Goal: Find specific page/section: Find specific page/section

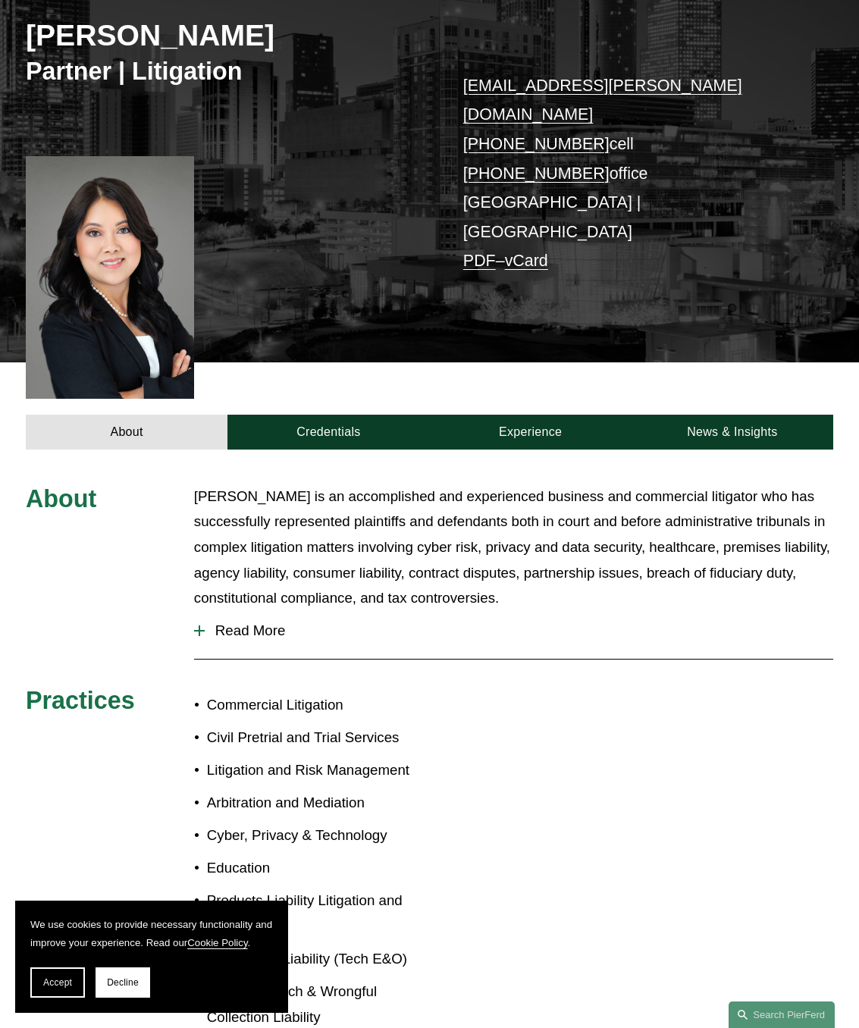
scroll to position [303, 0]
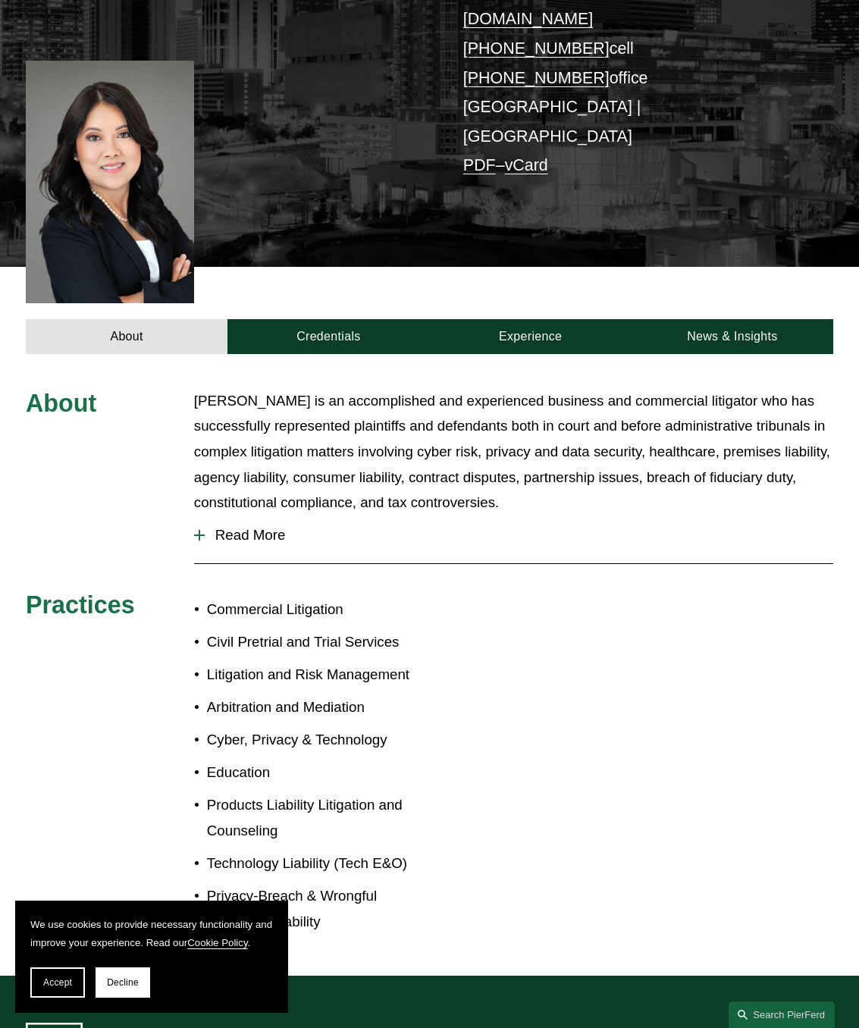
click at [243, 527] on span "Read More" at bounding box center [519, 535] width 629 height 17
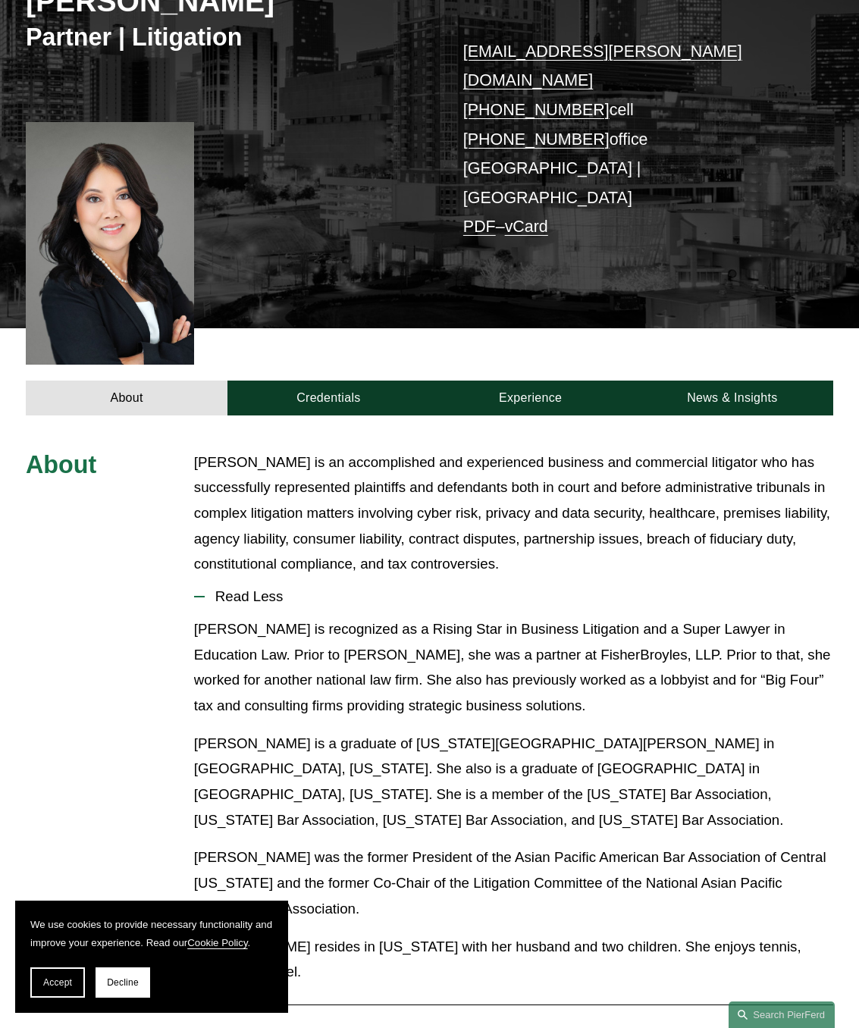
scroll to position [227, 0]
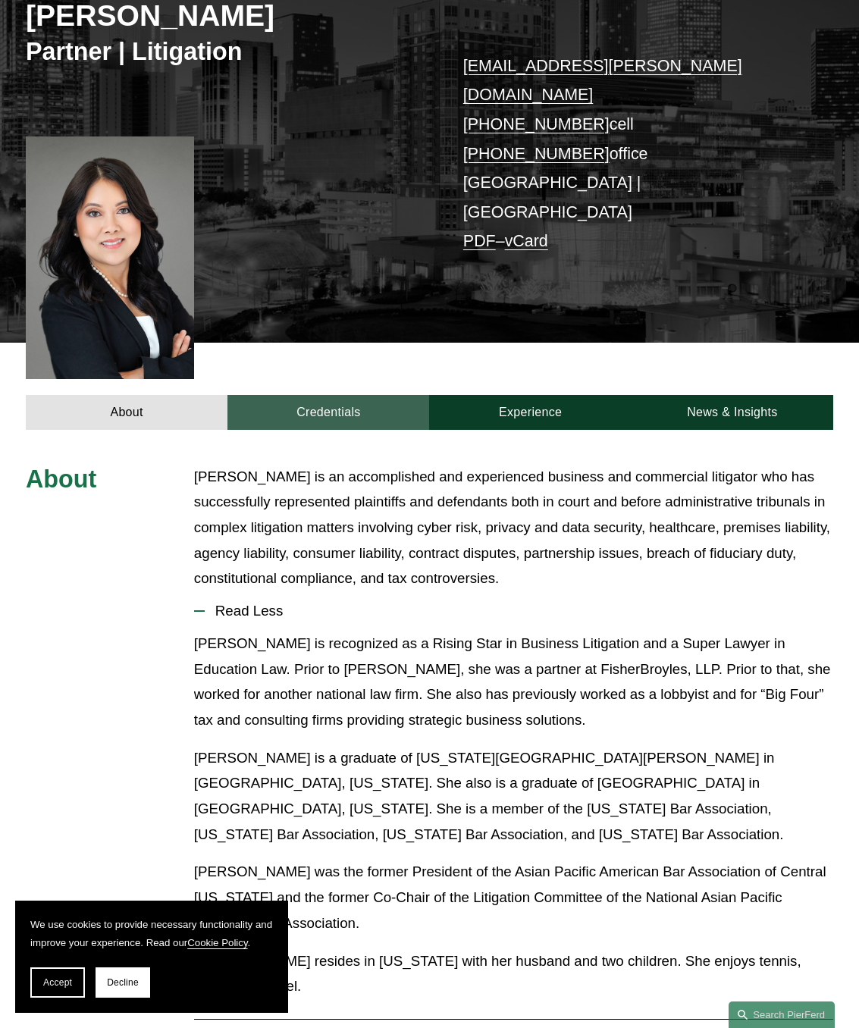
click at [310, 395] on link "Credentials" at bounding box center [328, 412] width 202 height 35
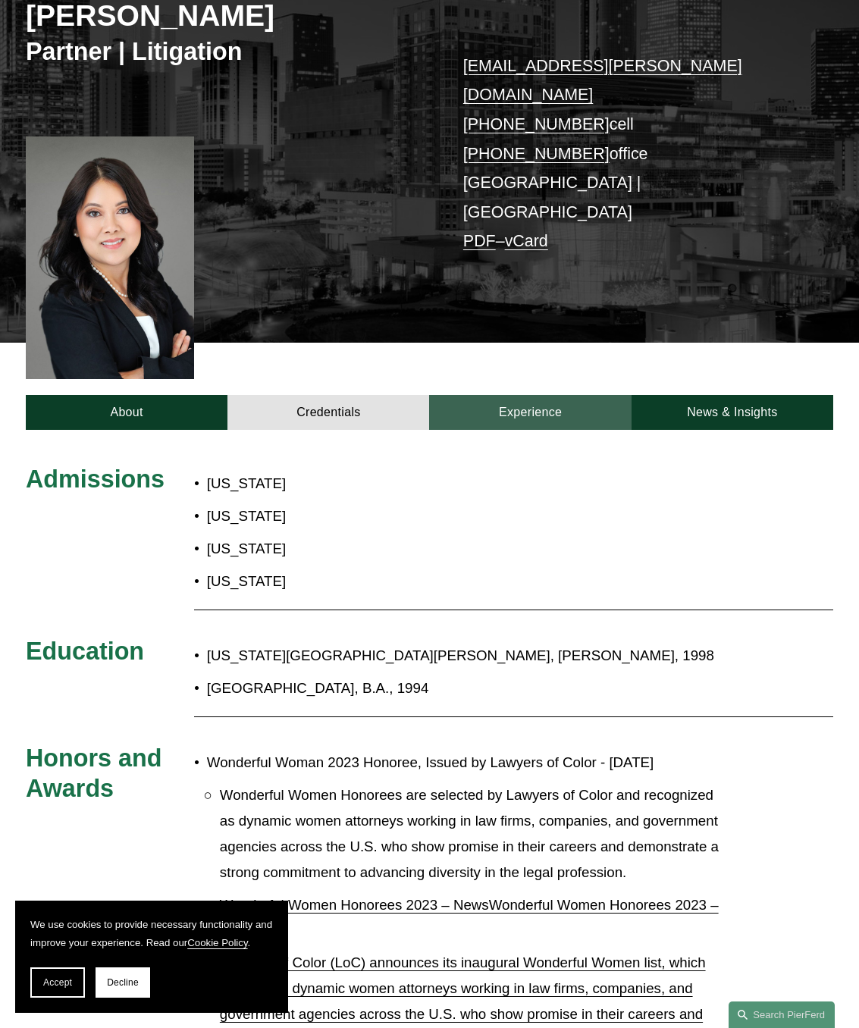
click at [543, 395] on link "Experience" at bounding box center [530, 412] width 202 height 35
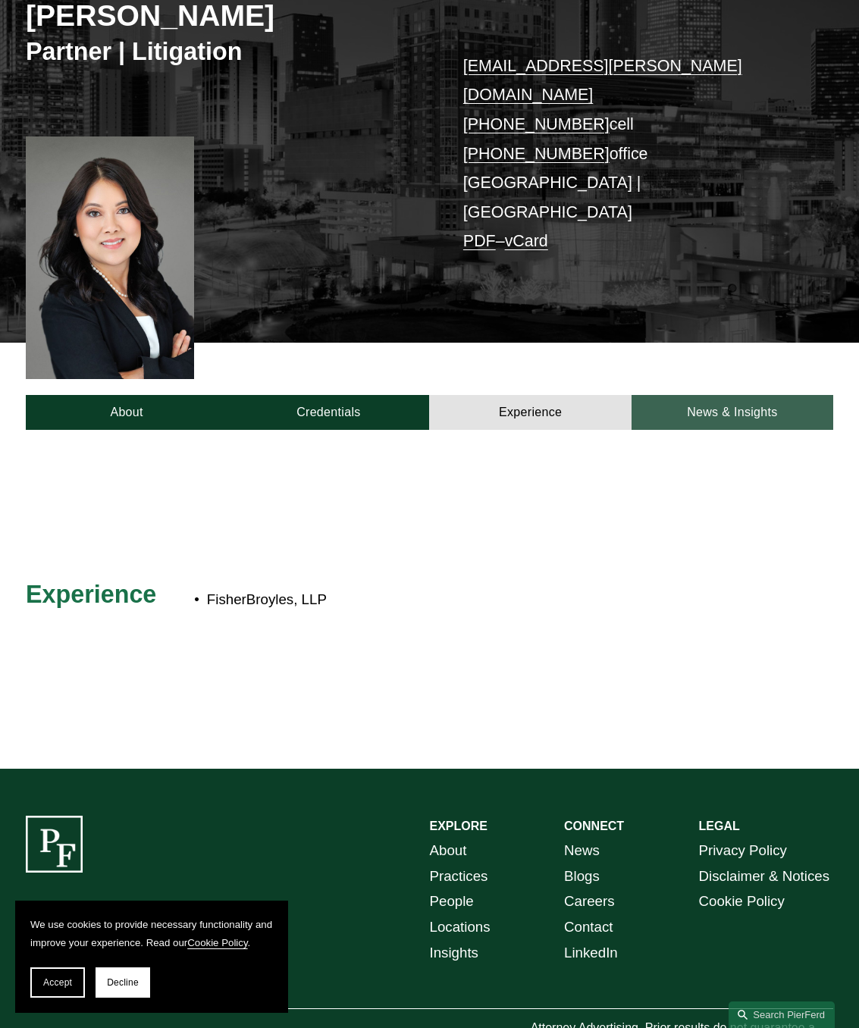
click at [765, 395] on link "News & Insights" at bounding box center [733, 412] width 202 height 35
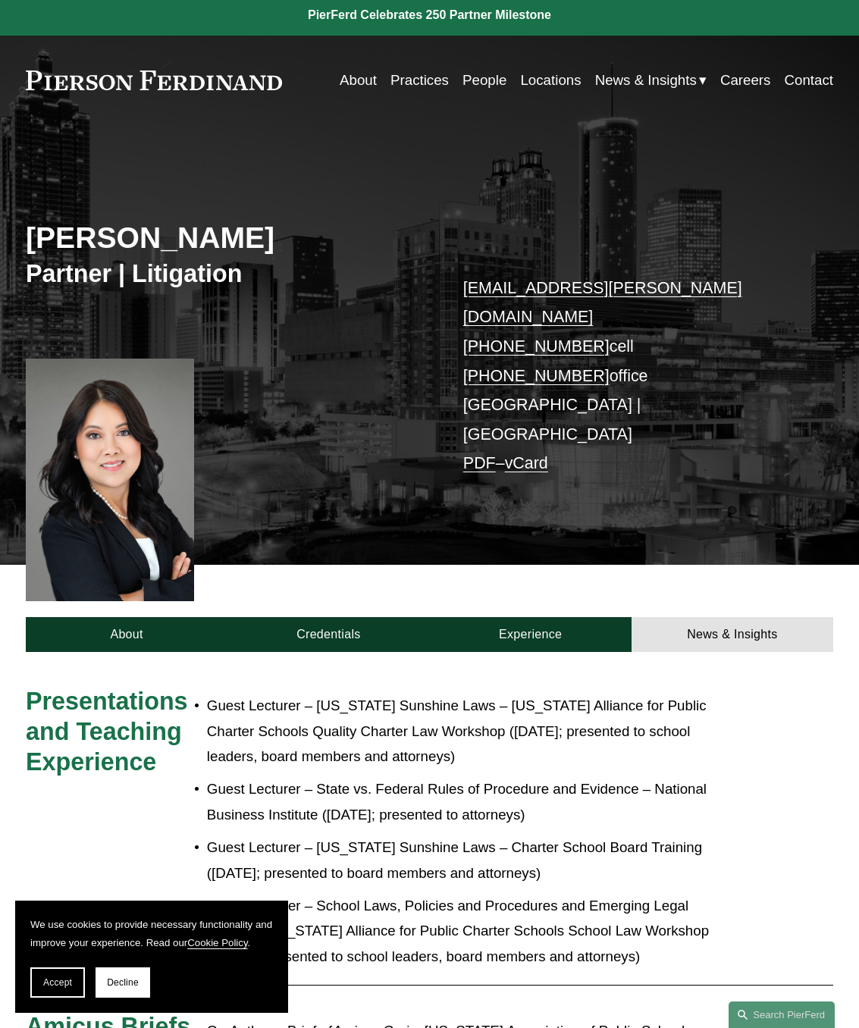
scroll to position [0, 0]
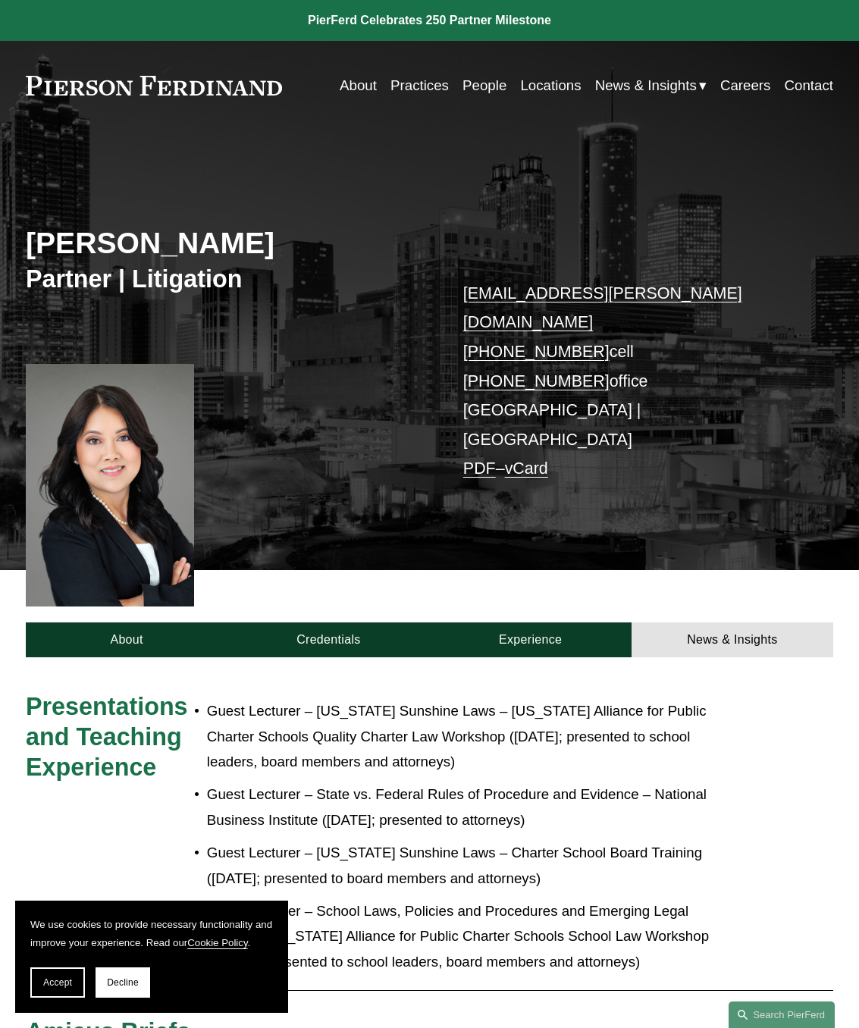
click at [478, 86] on link "People" at bounding box center [485, 85] width 44 height 28
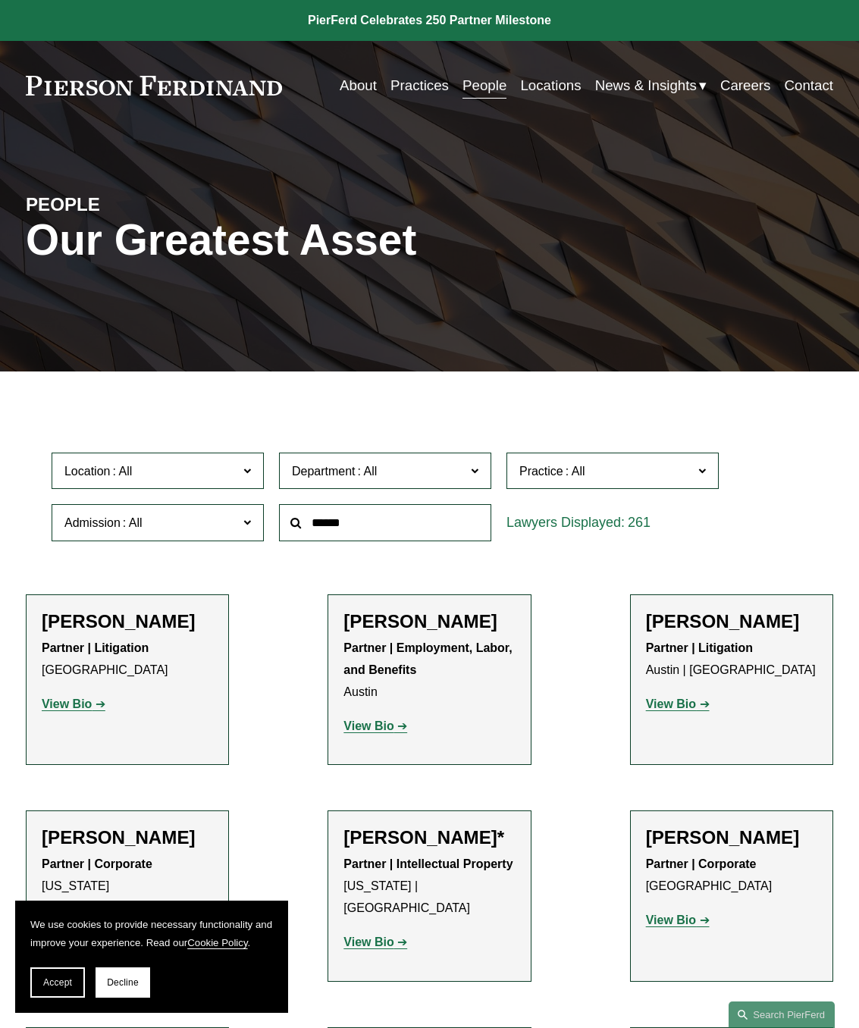
click at [348, 531] on input "text" at bounding box center [385, 522] width 212 height 37
type input "**********"
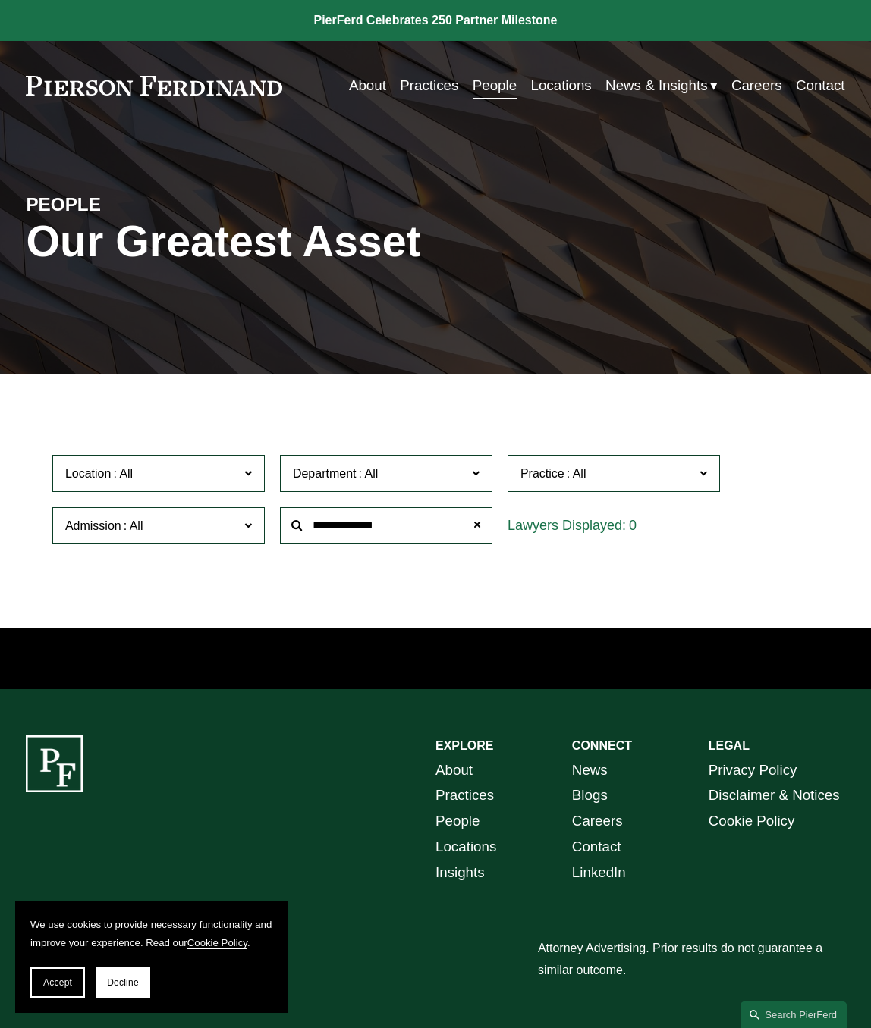
click at [249, 471] on span at bounding box center [248, 473] width 8 height 20
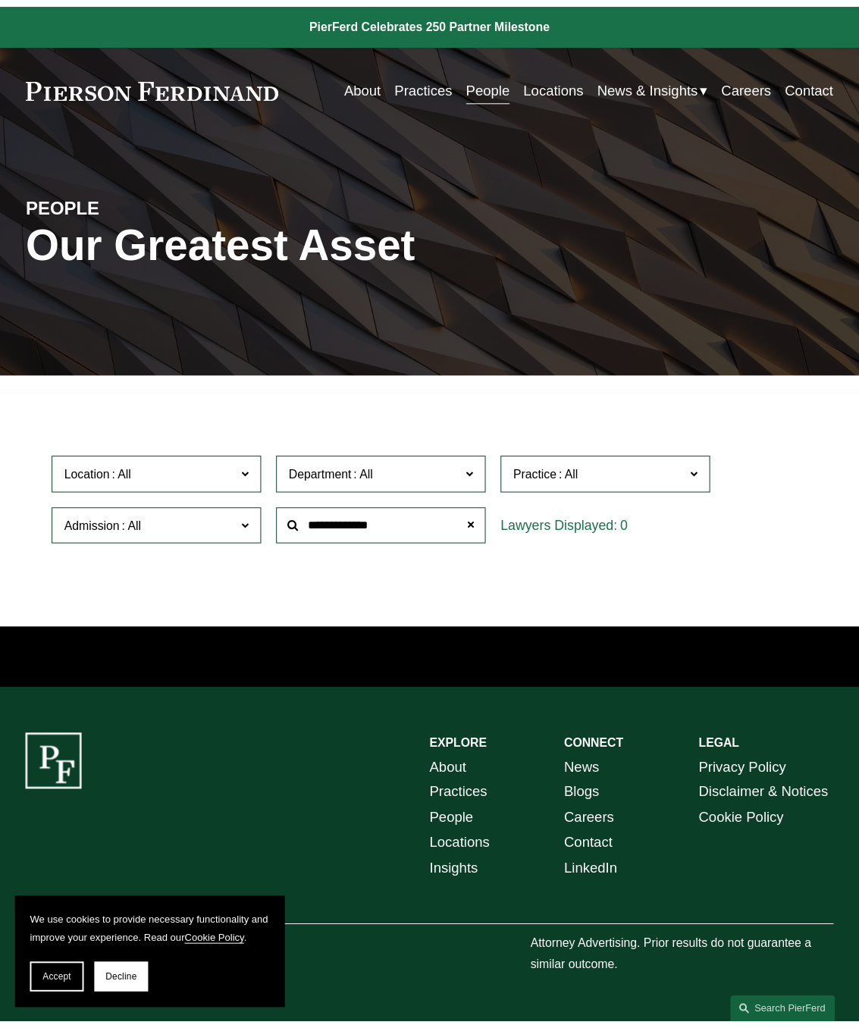
scroll to position [531, 0]
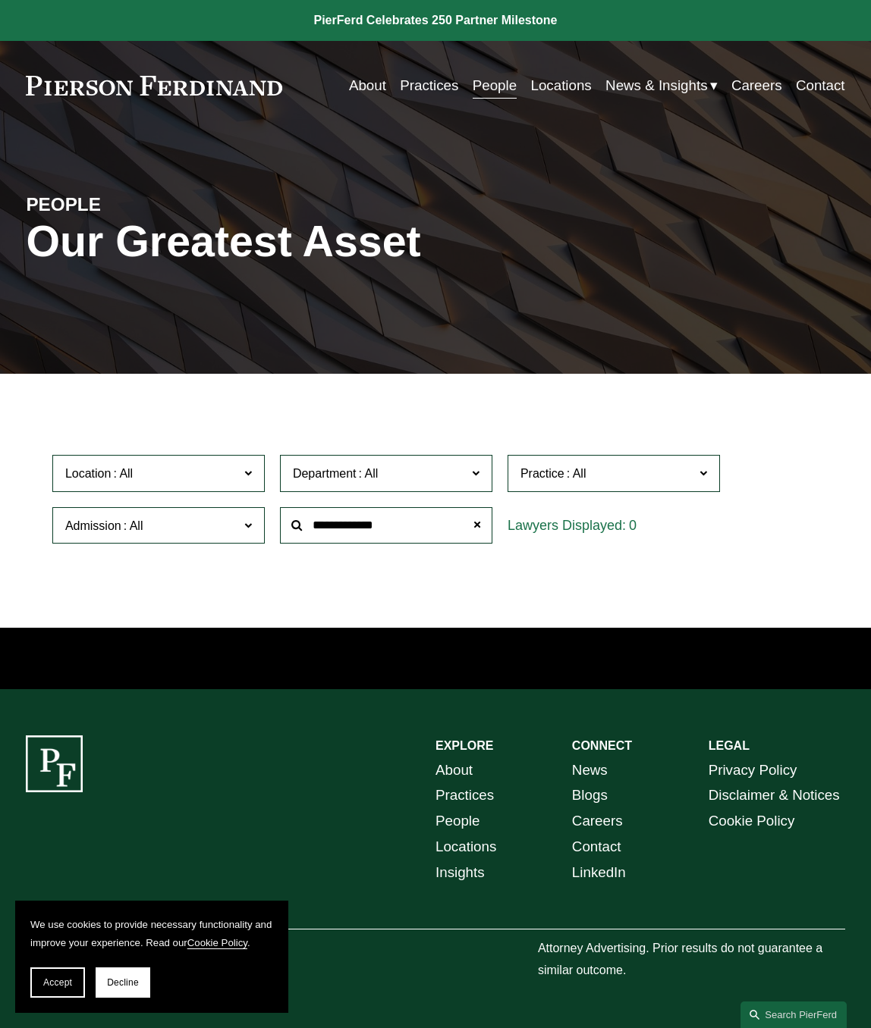
click at [0, 0] on link "Palo Alto" at bounding box center [0, 0] width 0 height 0
drag, startPoint x: 293, startPoint y: 558, endPoint x: 222, endPoint y: 563, distance: 70.7
click at [222, 563] on ul "Filter Location Palo Alto Palo Alto All Atlanta Austin Boston Charlotte Chicago…" at bounding box center [435, 499] width 871 height 195
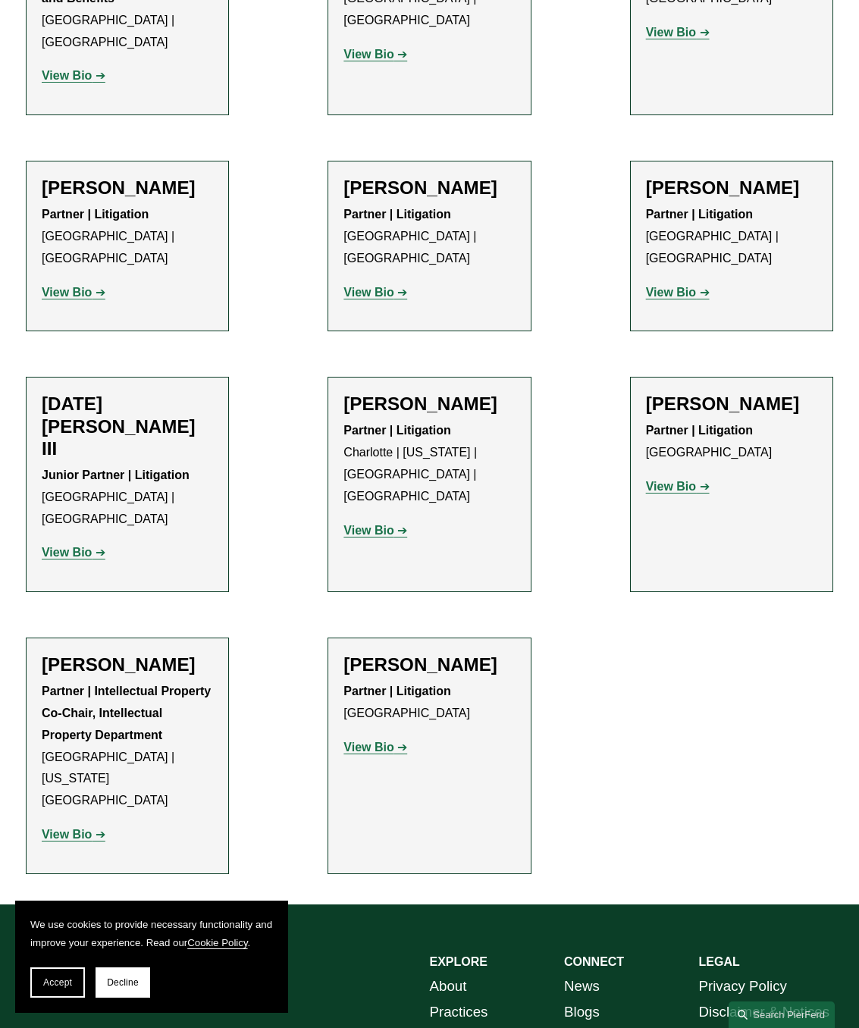
scroll to position [834, 0]
